Goal: Use online tool/utility: Use online tool/utility

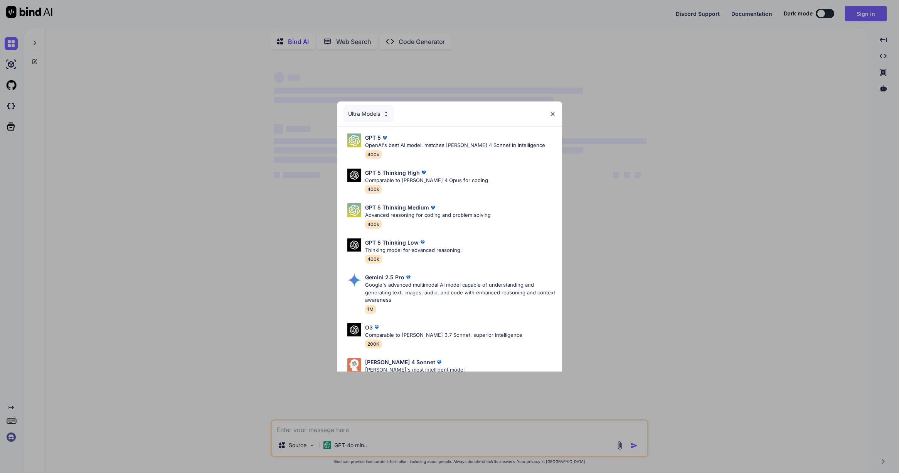
click at [861, 12] on div "Ultra Models GPT 5 OpenAI's best AI model, matches Claude 4 Sonnet in Intellige…" at bounding box center [449, 236] width 899 height 473
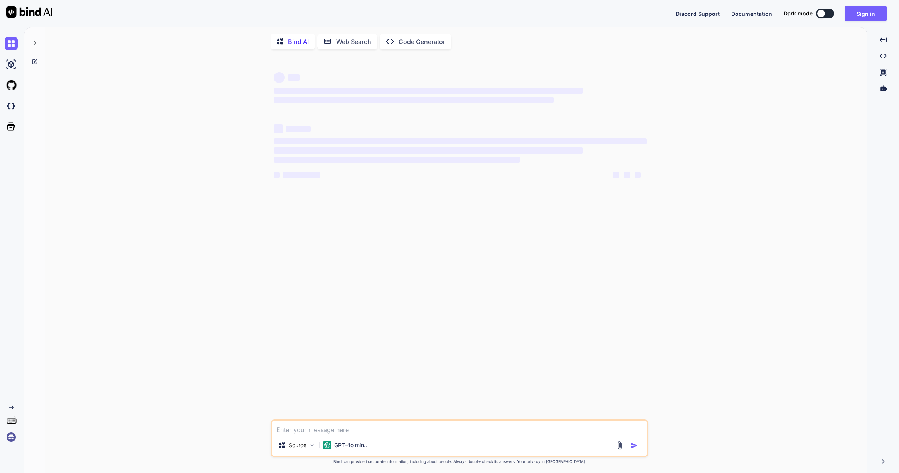
click at [861, 12] on button "Sign in" at bounding box center [866, 13] width 42 height 15
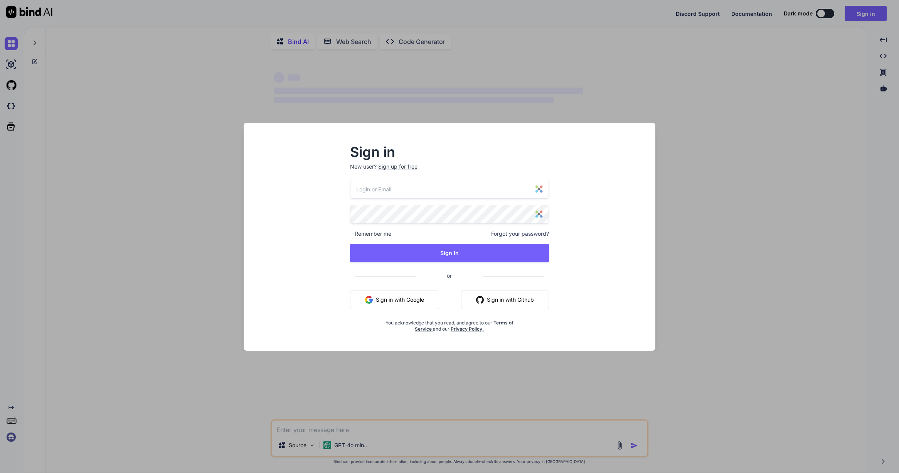
click at [365, 192] on input "email" at bounding box center [449, 189] width 199 height 19
type textarea "x"
type input "techlancepro@gmail.com"
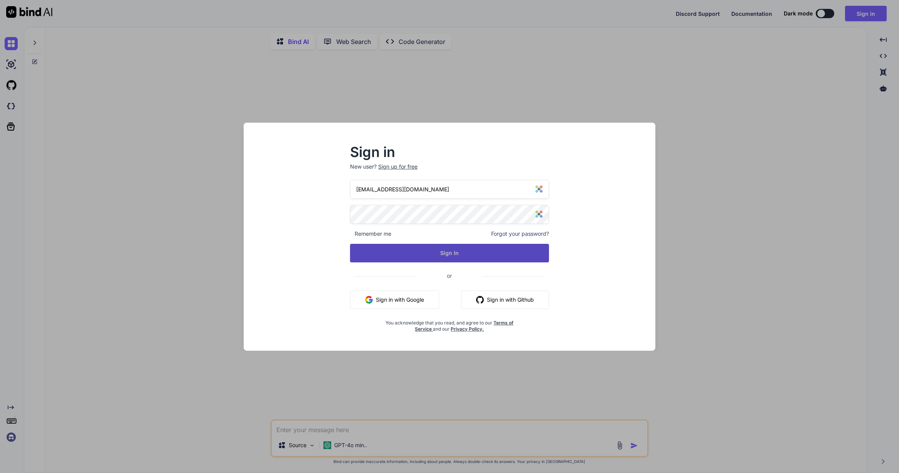
click at [392, 248] on button "Sign In" at bounding box center [449, 253] width 199 height 19
click at [451, 253] on button "Sign In" at bounding box center [449, 253] width 199 height 19
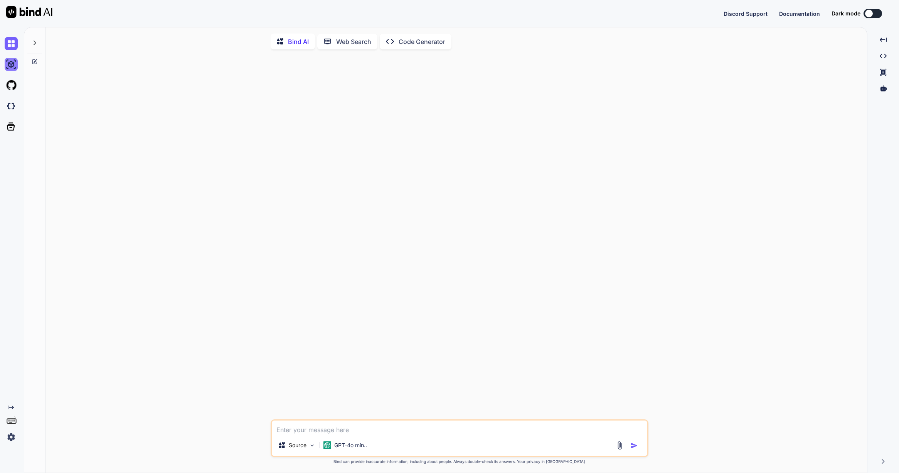
click at [10, 69] on img at bounding box center [11, 64] width 13 height 13
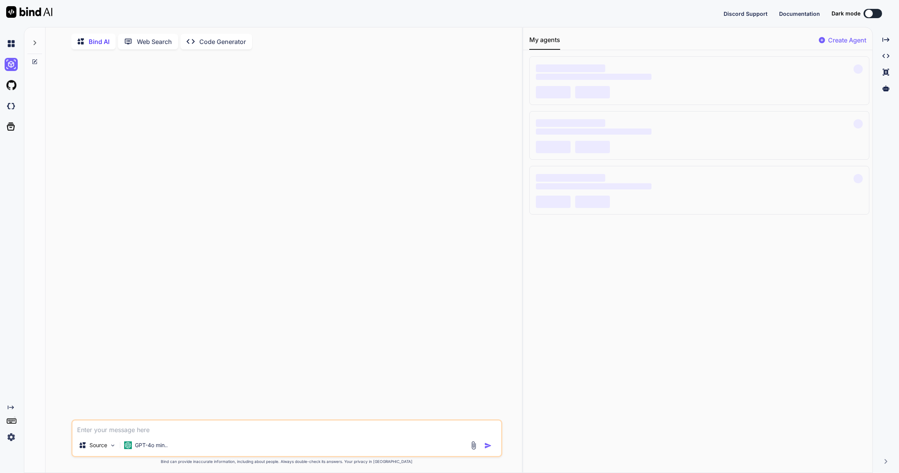
click at [31, 44] on div at bounding box center [34, 40] width 15 height 27
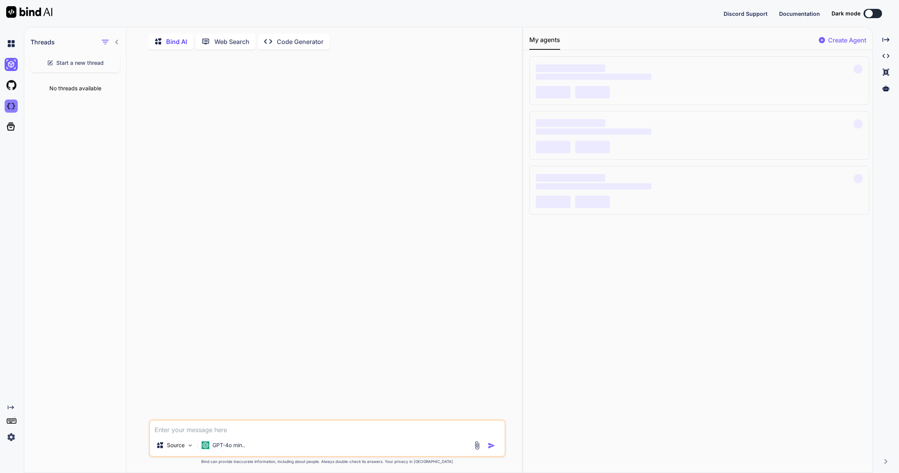
click at [11, 102] on img at bounding box center [11, 105] width 13 height 13
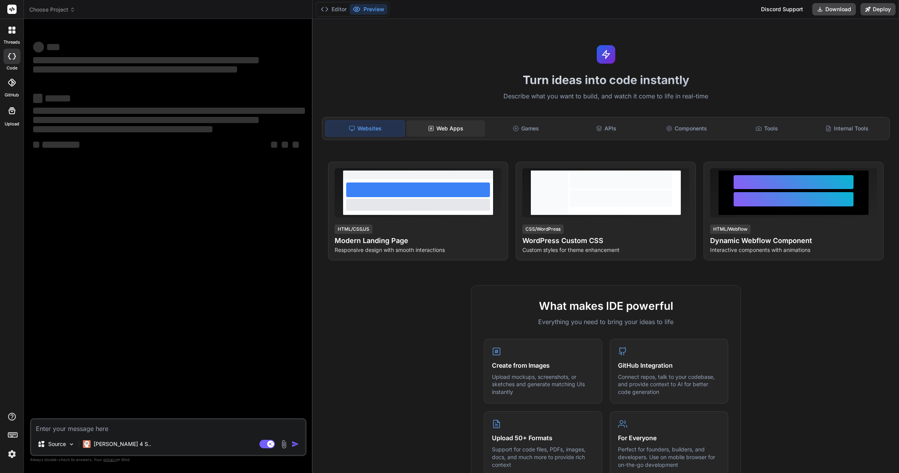
click at [440, 122] on div "Web Apps" at bounding box center [445, 128] width 79 height 16
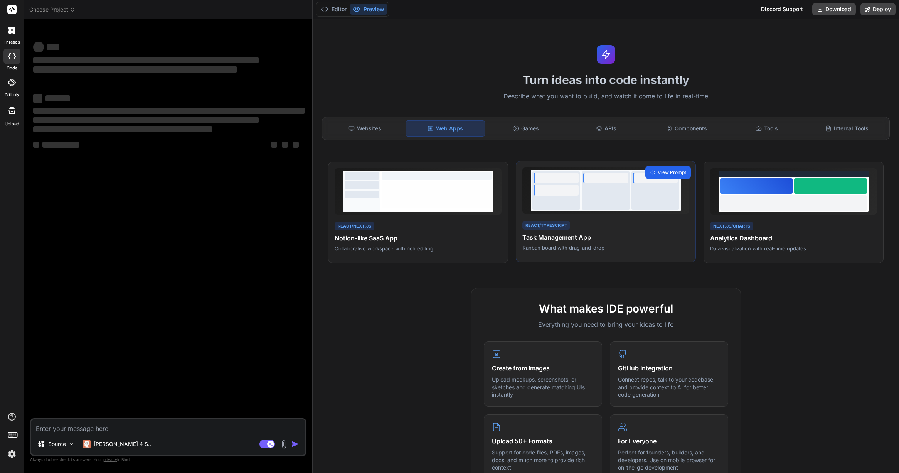
click at [658, 170] on span "View Prompt" at bounding box center [672, 172] width 29 height 7
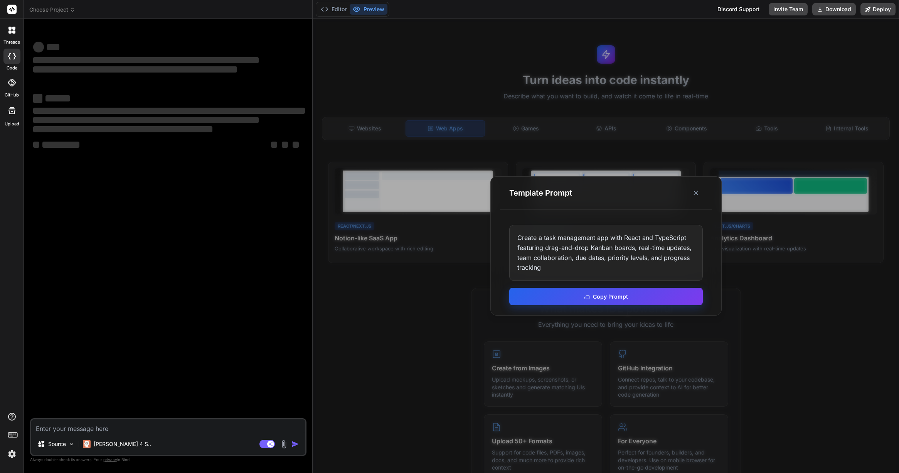
click at [617, 295] on button "Copy Prompt" at bounding box center [606, 296] width 194 height 17
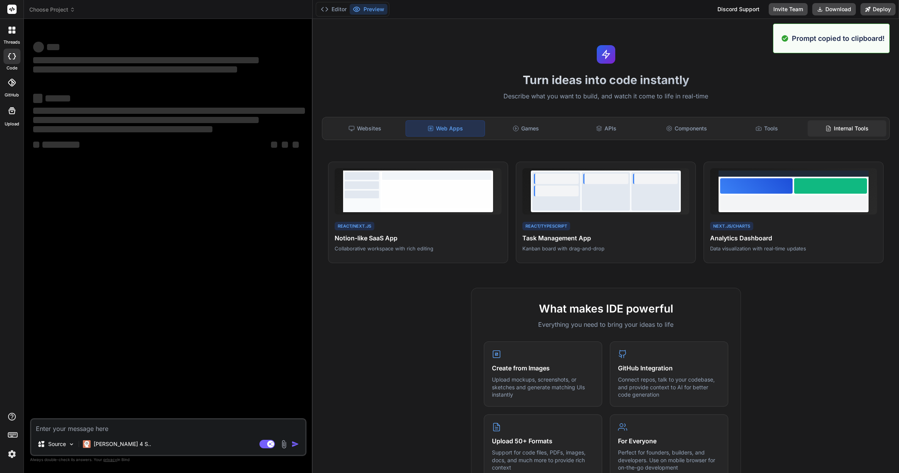
click at [847, 120] on div "Internal Tools" at bounding box center [847, 128] width 79 height 16
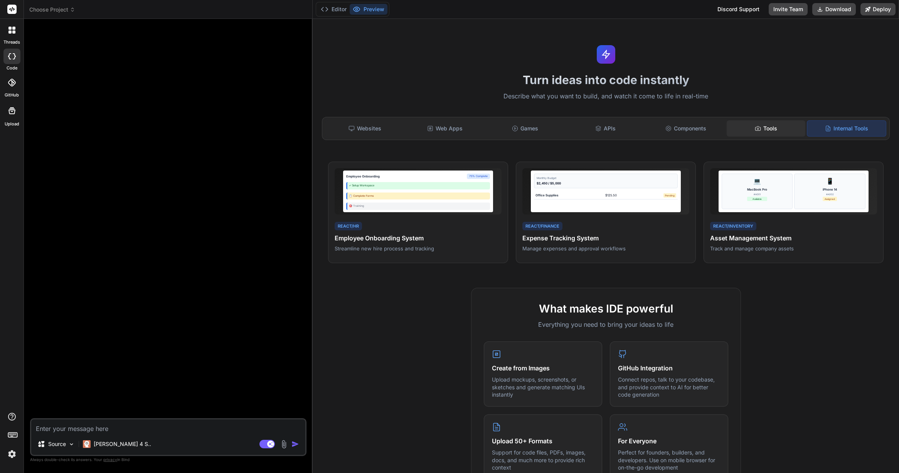
click at [776, 131] on div "Tools" at bounding box center [766, 128] width 79 height 16
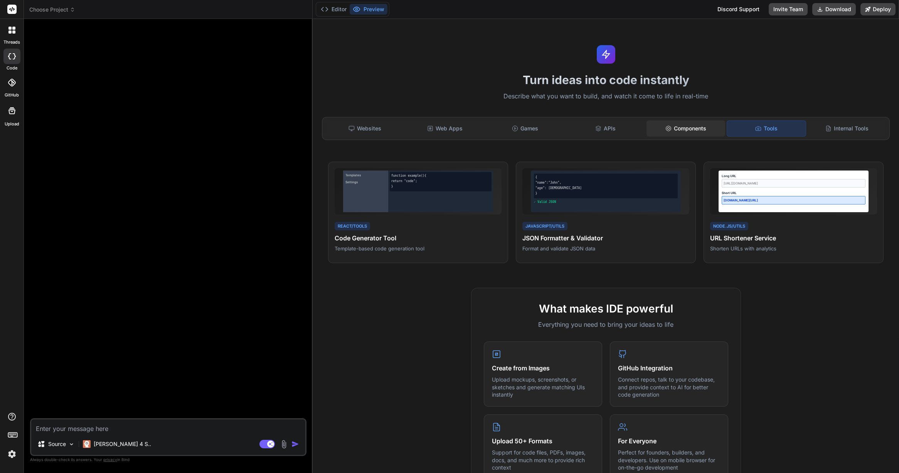
click at [671, 130] on div "Components" at bounding box center [686, 128] width 79 height 16
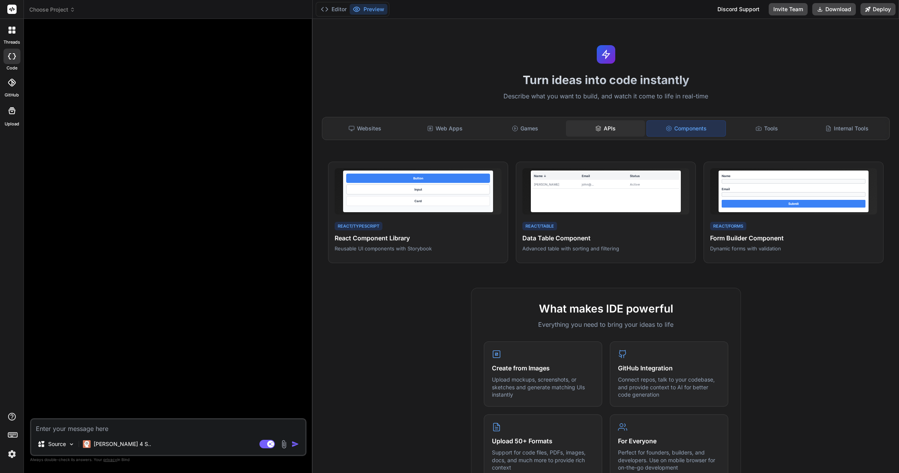
click at [591, 128] on div "APIs" at bounding box center [605, 128] width 79 height 16
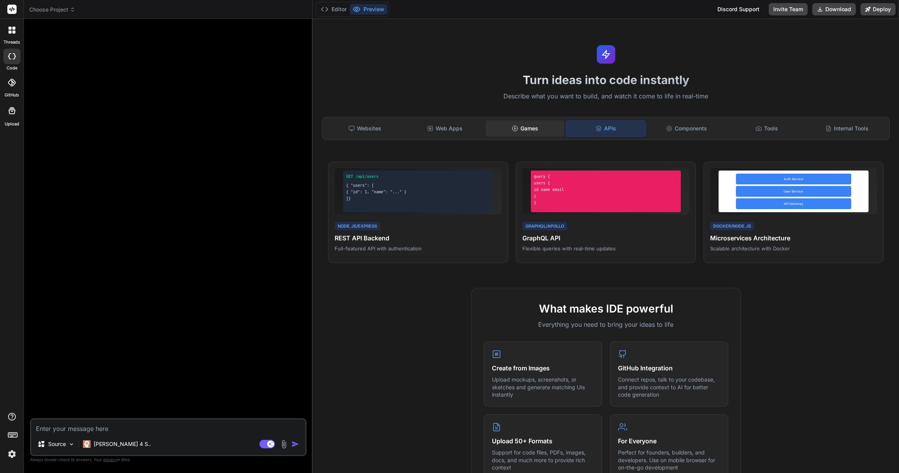
click at [544, 127] on div "Games" at bounding box center [525, 128] width 79 height 16
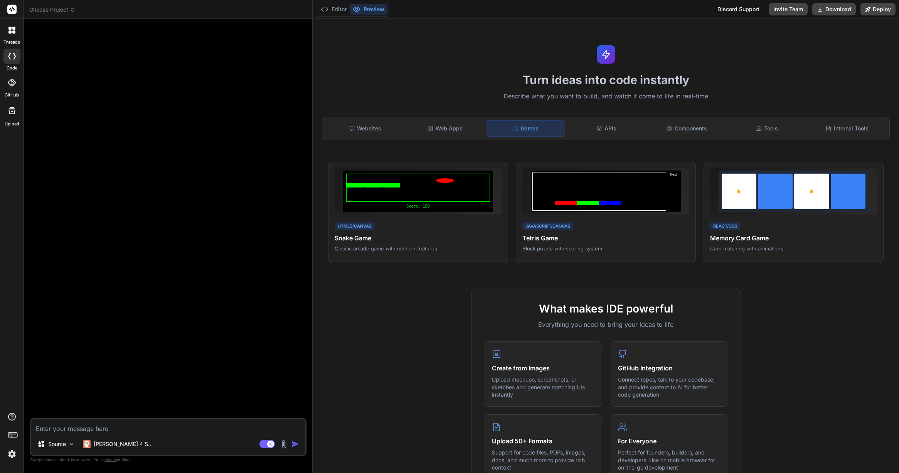
click at [189, 430] on textarea at bounding box center [168, 426] width 274 height 14
paste textarea "Create a task management app with React and TypeScript featuring drag-and-drop …"
type textarea "x"
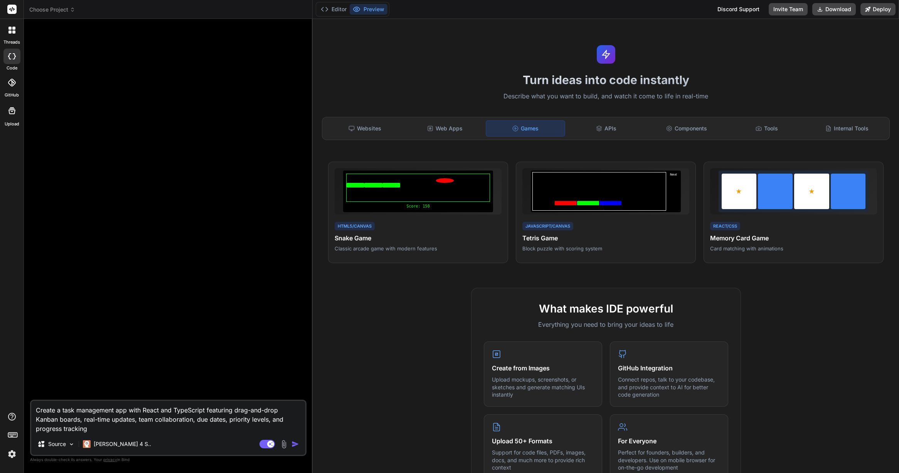
type textarea "Create a task management app with React and TypeScript featuring drag-and-drop …"
click at [297, 444] on img "button" at bounding box center [295, 444] width 8 height 8
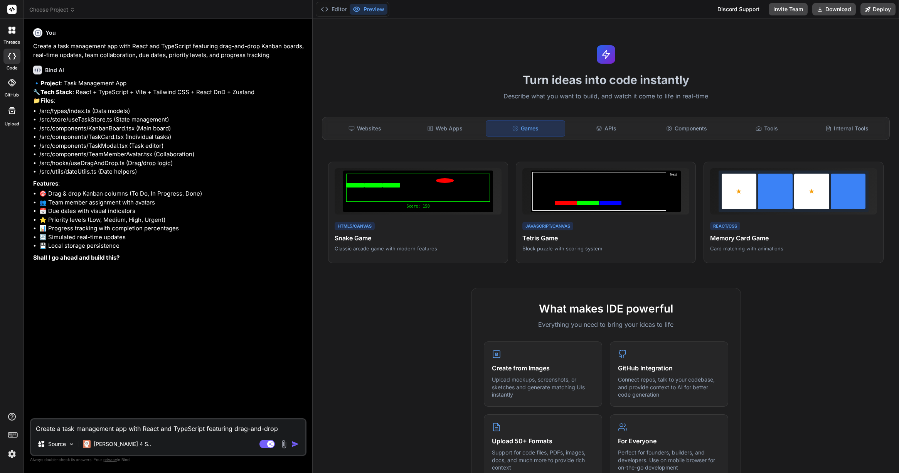
type textarea "x"
click at [167, 426] on textarea "Create a task management app with React and TypeScript featuring drag-and-drop …" at bounding box center [168, 426] width 274 height 14
type textarea "x"
type textarea "y"
type textarea "x"
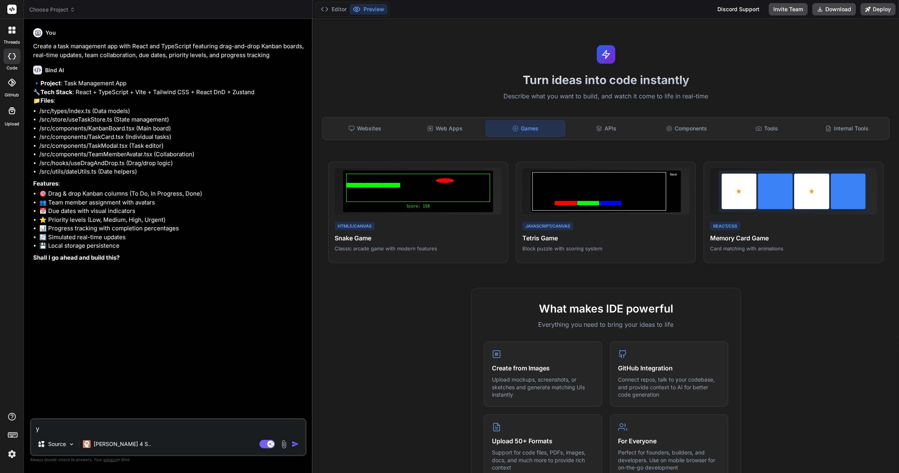
type textarea "ye"
type textarea "x"
type textarea "yes"
type textarea "x"
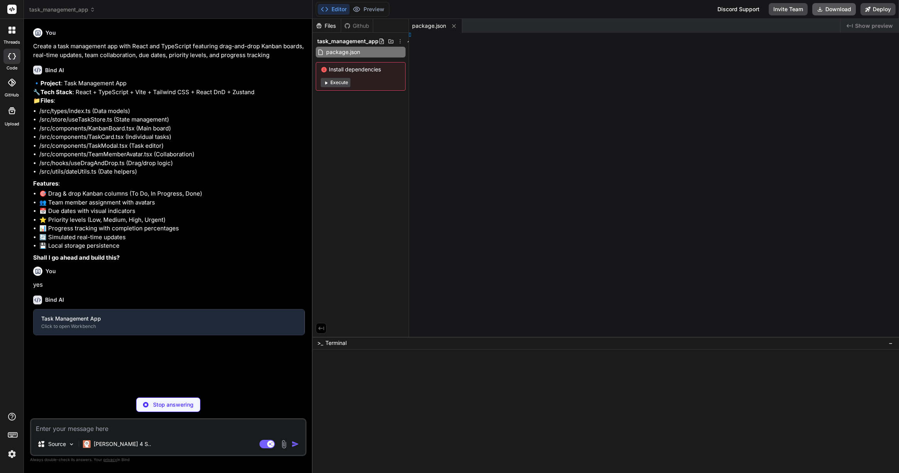
type textarea "x"
type textarea "html>"
type textarea "x"
type textarea "t()], })"
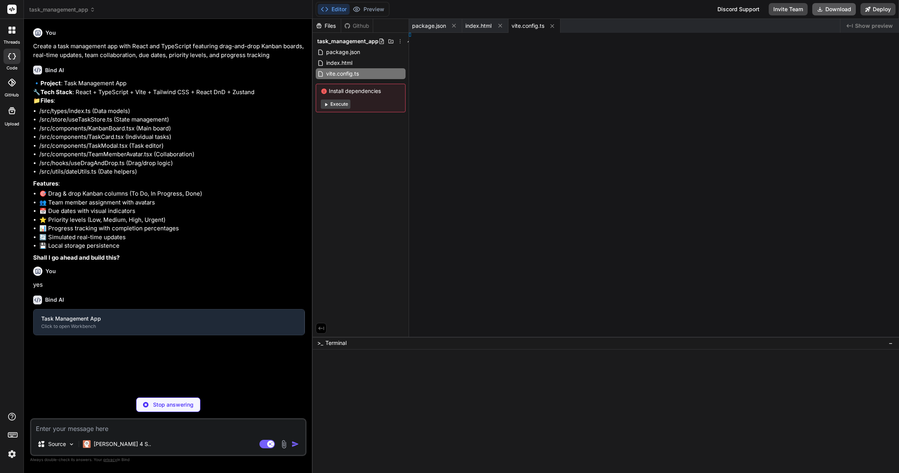
type textarea "x"
type textarea "] }"
type textarea "x"
type textarea ""] }"
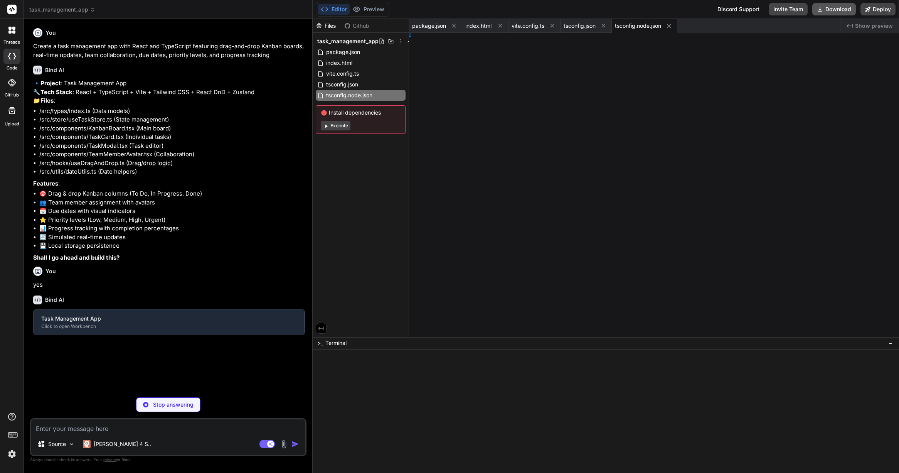
type textarea "x"
type textarea "], }"
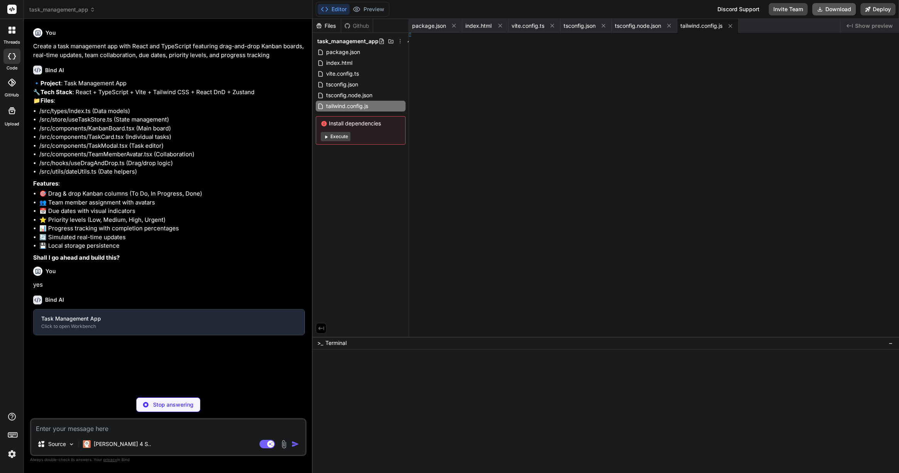
type textarea "x"
type textarea "}, }"
type textarea "x"
type textarea "Mode>, )"
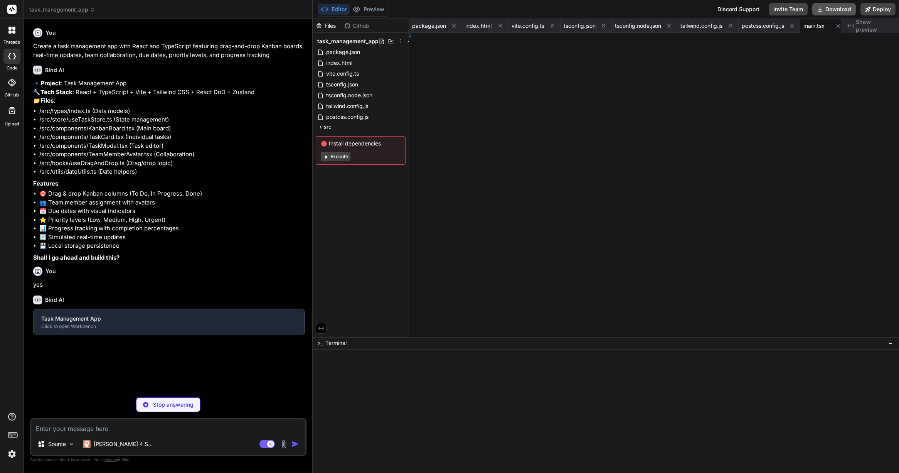
type textarea "x"
type textarea "} }"
type textarea "x"
type textarea "lumn[]; }"
type textarea "x"
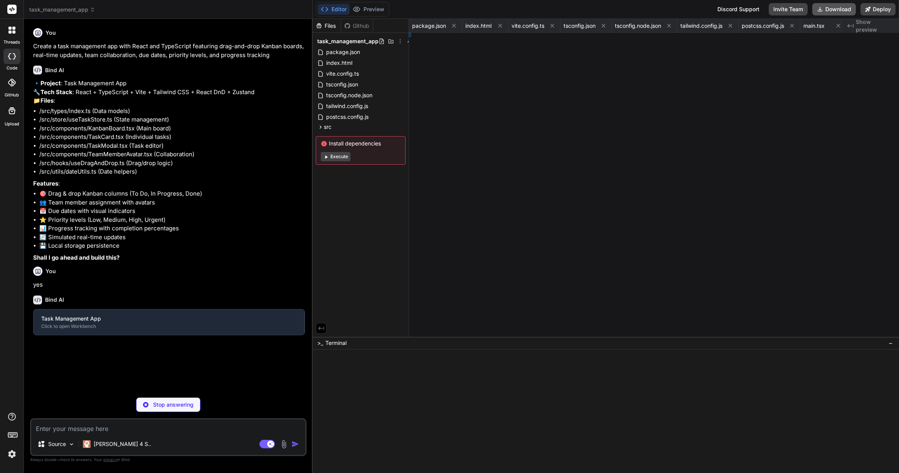
type textarea ", }));"
type textarea "x"
type textarea "0'; } };"
type textarea "x"
type textarea "); };"
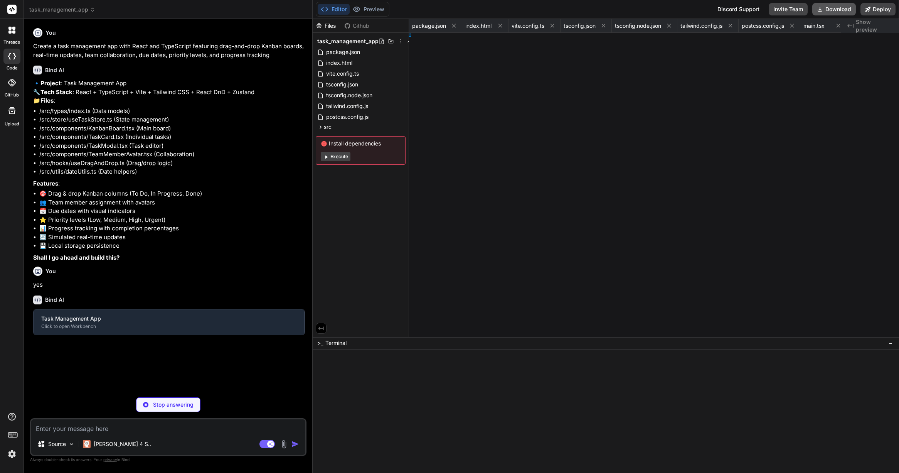
type textarea "x"
type textarea "};"
type textarea "x"
type textarea "); };"
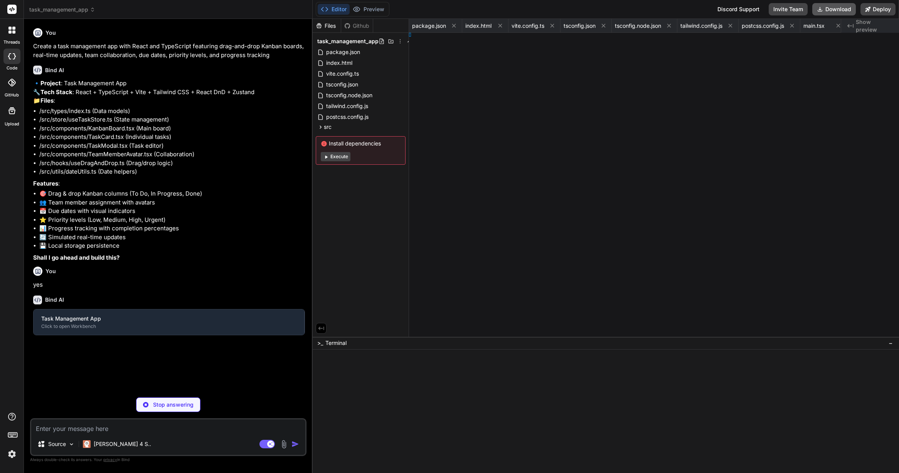
type textarea "x"
type textarea "[PERSON_NAME] App;"
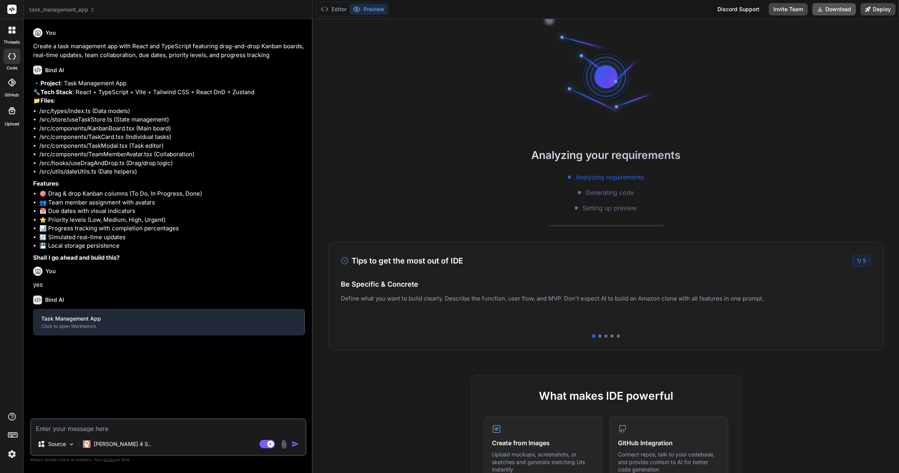
type textarea "x"
